Goal: Navigation & Orientation: Understand site structure

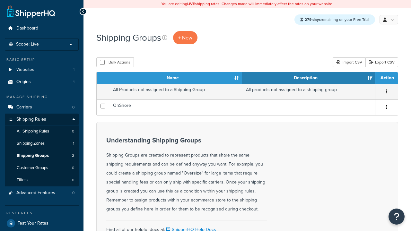
click at [176, 79] on th "Name" at bounding box center [175, 78] width 133 height 12
click at [308, 79] on th "Description" at bounding box center [308, 78] width 133 height 12
click at [386, 79] on th "Action" at bounding box center [386, 78] width 22 height 12
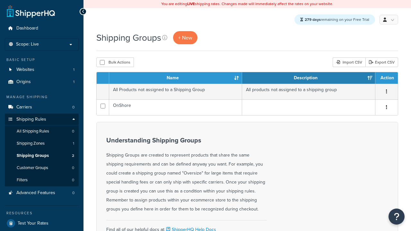
click at [386, 79] on th "Action" at bounding box center [386, 78] width 22 height 12
click at [166, 38] on icon at bounding box center [164, 37] width 5 height 5
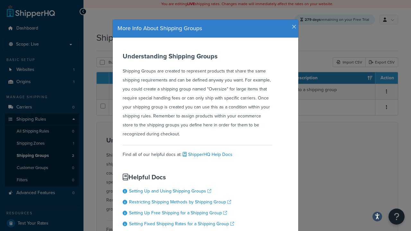
click at [292, 24] on icon "button" at bounding box center [294, 27] width 4 height 6
